Goal: Task Accomplishment & Management: Manage account settings

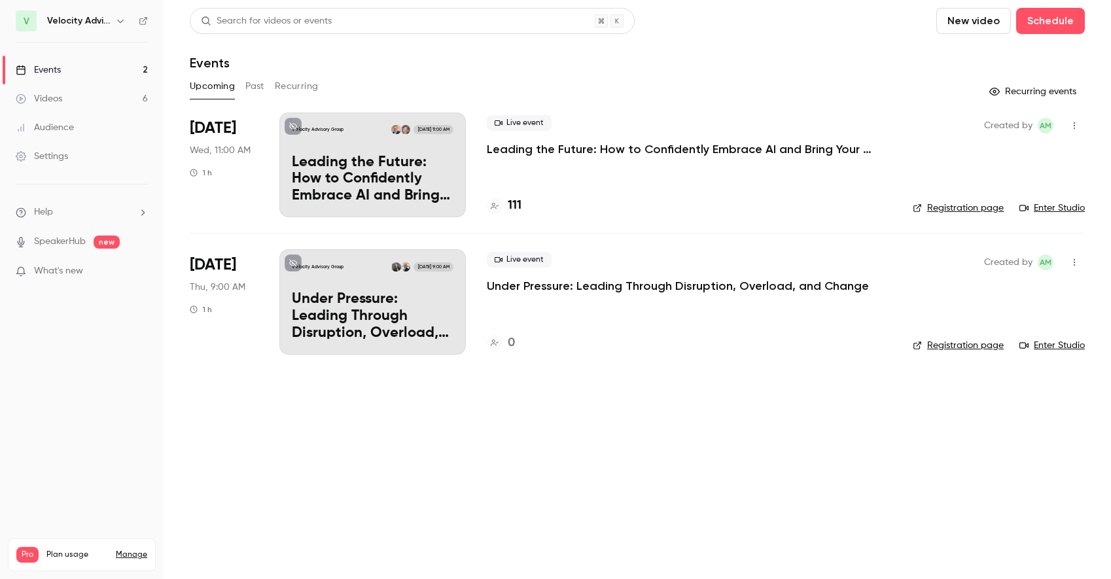
click at [522, 151] on p "Leading the Future: How to Confidently Embrace AI and Bring Your Team Along" at bounding box center [683, 149] width 393 height 16
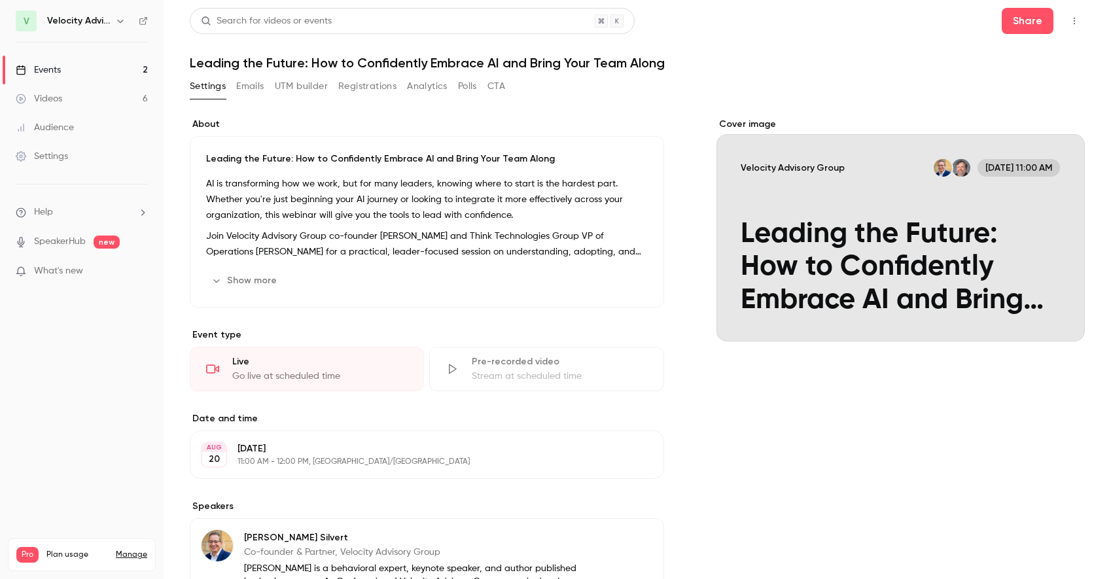
click at [54, 71] on div "Events" at bounding box center [38, 69] width 45 height 13
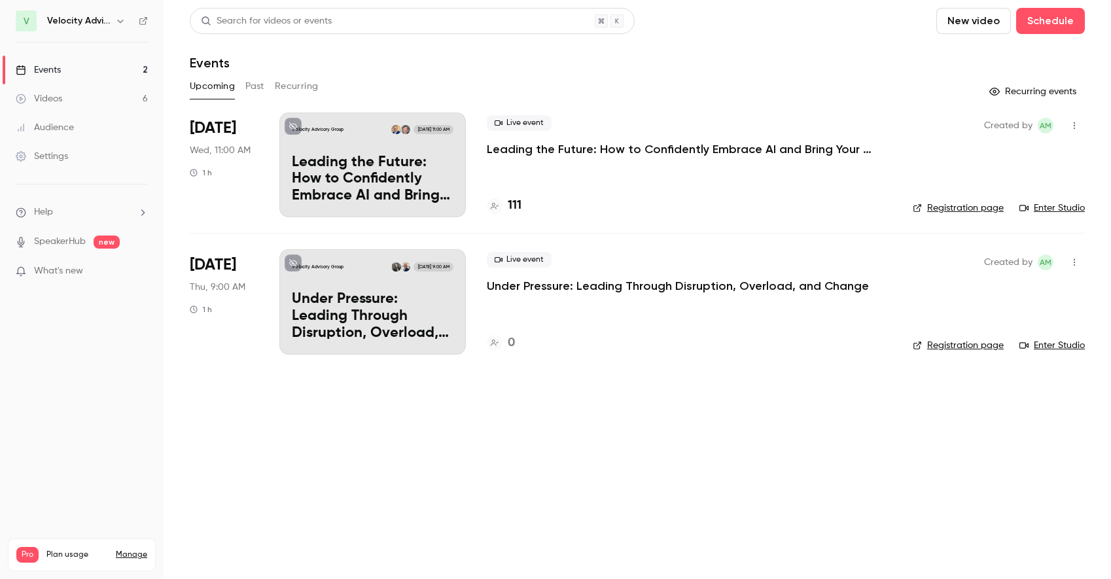
click at [394, 164] on p "Leading the Future: How to Confidently Embrace AI and Bring Your Team Along" at bounding box center [373, 179] width 162 height 50
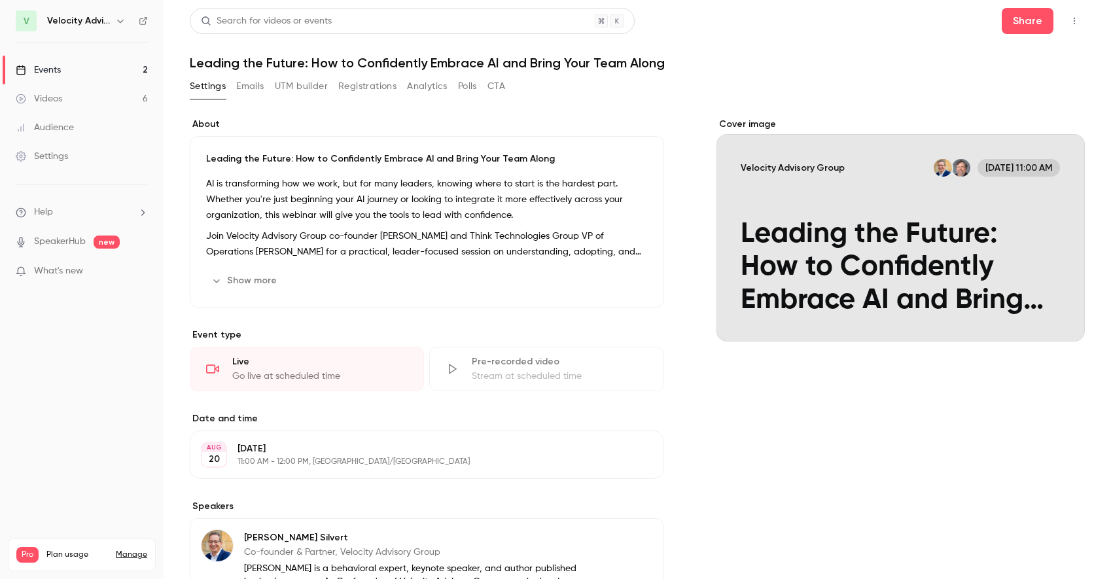
click at [389, 91] on button "Registrations" at bounding box center [367, 86] width 58 height 21
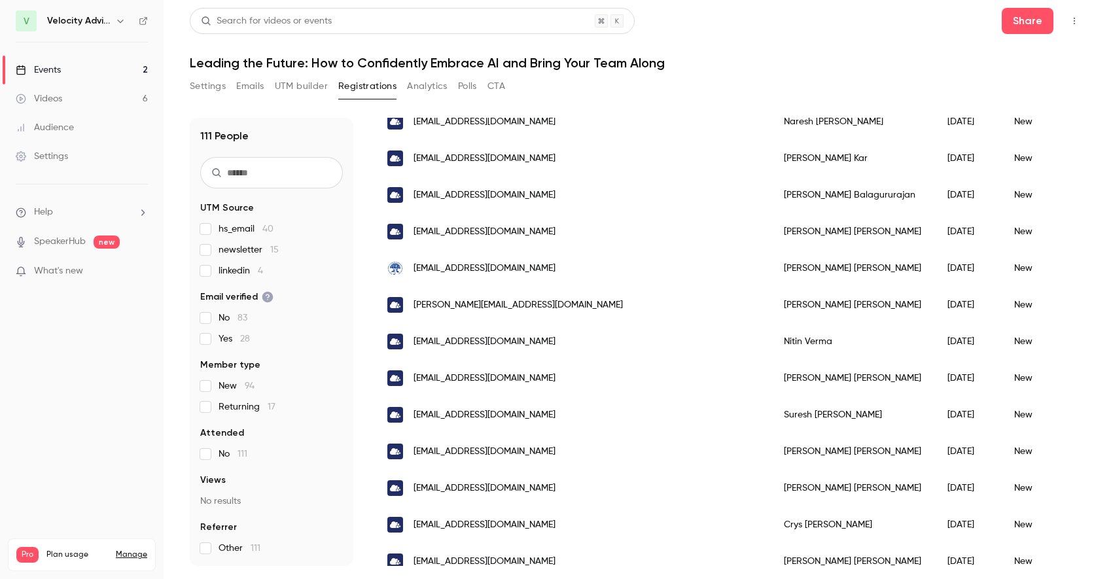
scroll to position [275, 0]
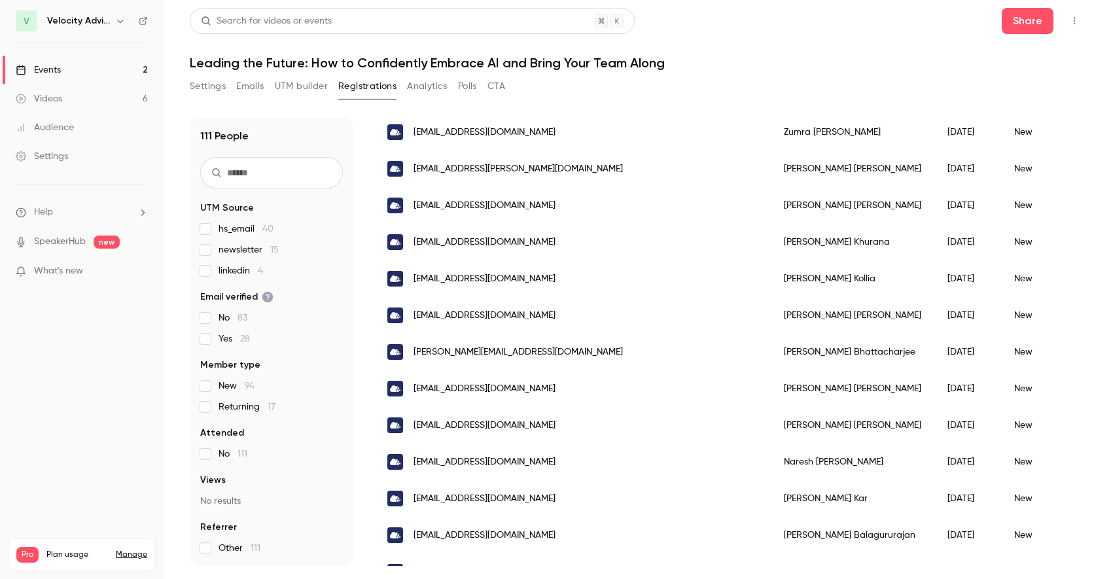
click at [1075, 22] on icon "button" at bounding box center [1074, 20] width 10 height 9
click at [821, 57] on div at bounding box center [555, 289] width 1111 height 579
